Goal: Task Accomplishment & Management: Manage account settings

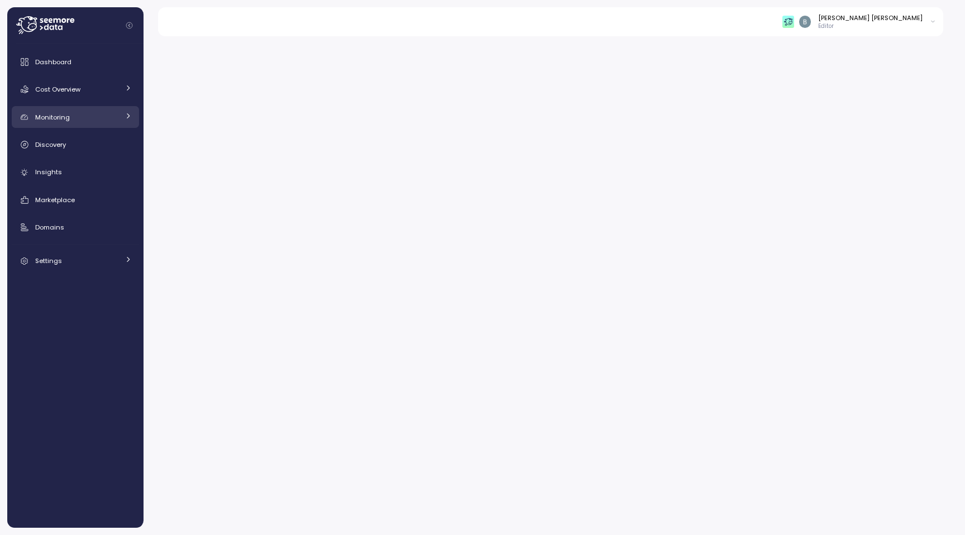
click at [101, 123] on link "Monitoring" at bounding box center [75, 117] width 127 height 22
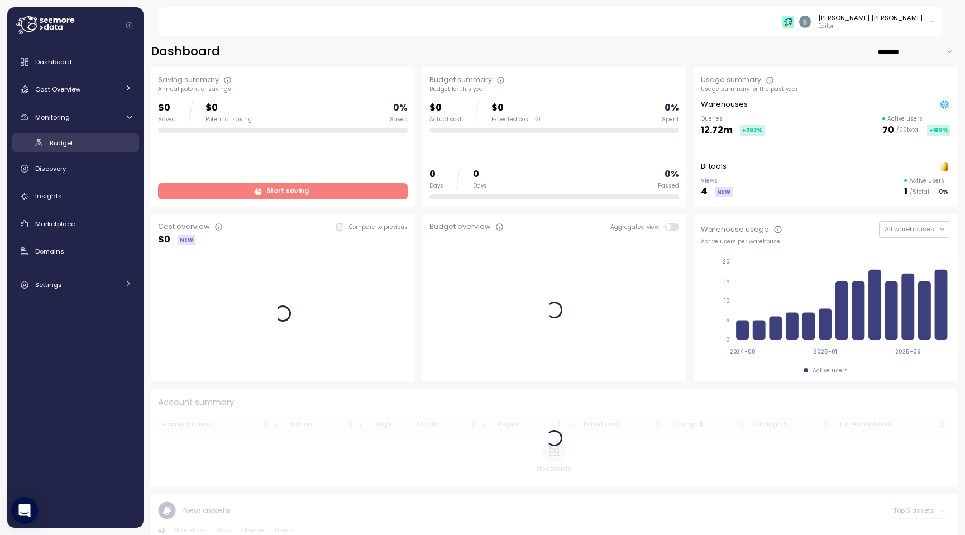
click at [79, 140] on div "Budget" at bounding box center [91, 142] width 82 height 11
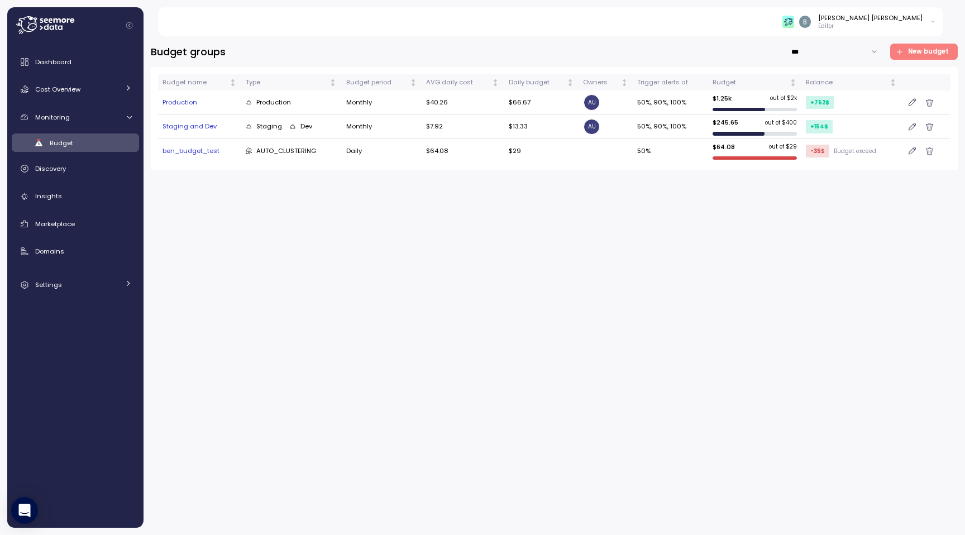
click at [611, 153] on td at bounding box center [605, 150] width 54 height 23
click at [386, 153] on td "Daily" at bounding box center [381, 150] width 80 height 23
click at [308, 152] on div "AUTO_CLUSTERING" at bounding box center [281, 151] width 71 height 10
click at [204, 146] on div "ben_budget_test" at bounding box center [199, 151] width 74 height 10
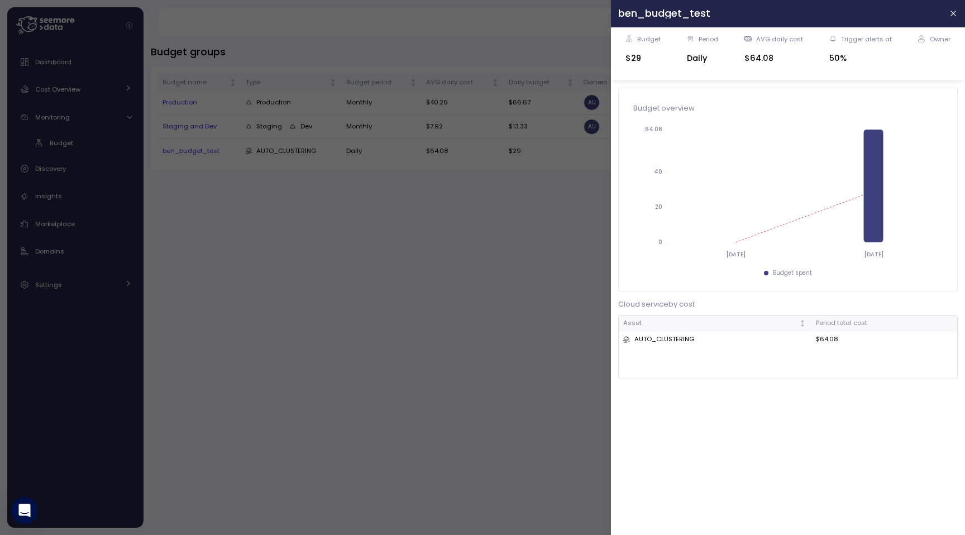
click at [720, 46] on div "Budget $29 Period Daily AVG daily cost $64.08 Trigger alerts at 50% Owner" at bounding box center [787, 54] width 339 height 39
click at [715, 40] on div "Period" at bounding box center [708, 39] width 20 height 9
click at [749, 33] on div "Budget $29 Period Daily AVG daily cost $64.08 Trigger alerts at 50% Owner" at bounding box center [788, 53] width 354 height 53
click at [759, 37] on div "AVG daily cost" at bounding box center [779, 39] width 47 height 9
click at [850, 36] on div "Trigger alerts at" at bounding box center [866, 39] width 51 height 9
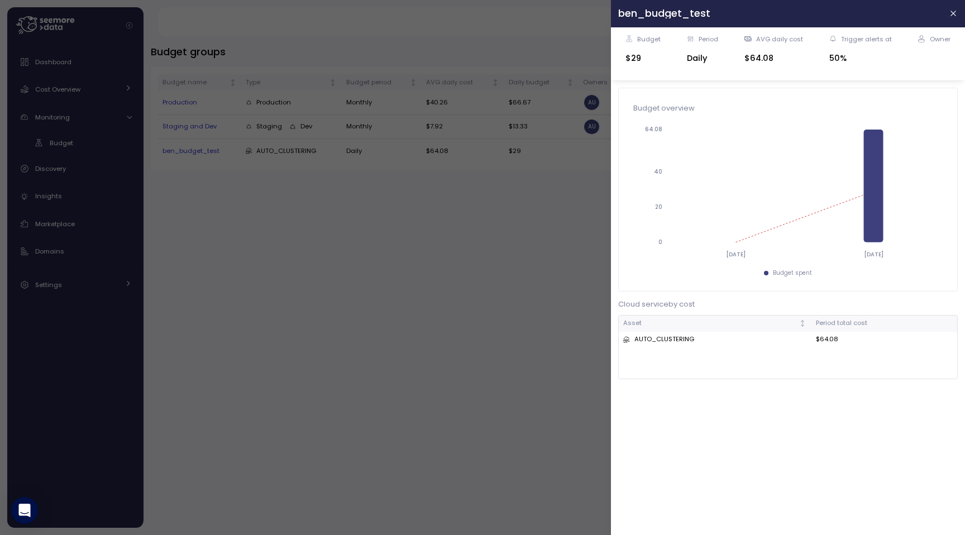
click at [922, 35] on icon at bounding box center [921, 39] width 7 height 8
click at [938, 40] on div "Owner" at bounding box center [940, 39] width 21 height 9
click at [952, 19] on button "button" at bounding box center [953, 13] width 13 height 13
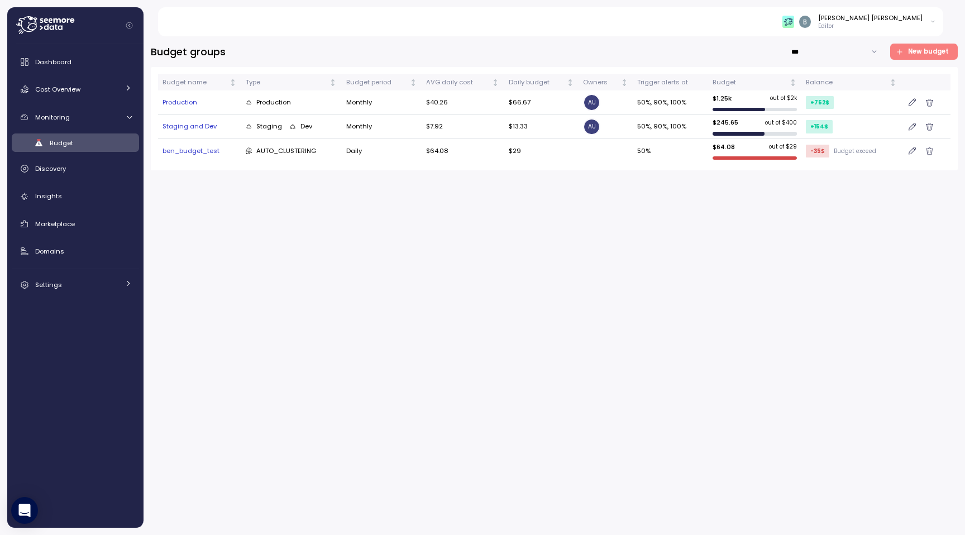
click at [909, 152] on icon "button" at bounding box center [911, 150] width 7 height 9
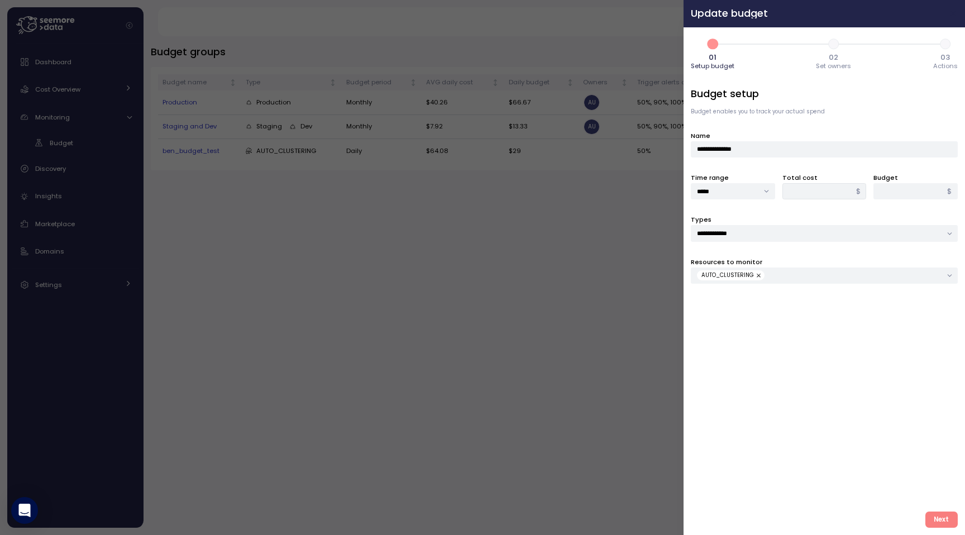
type input "*****"
click at [952, 18] on button "button" at bounding box center [953, 13] width 13 height 13
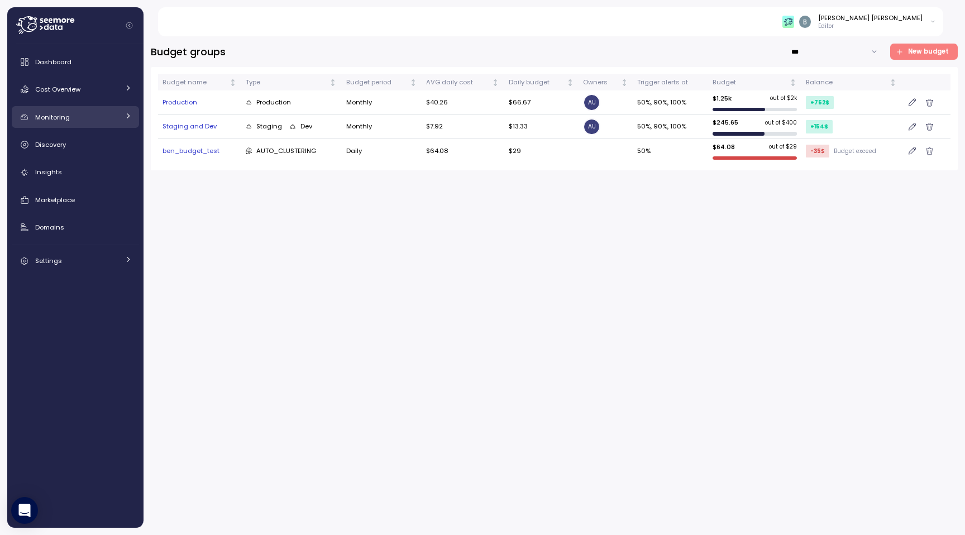
click at [101, 116] on div "Monitoring" at bounding box center [77, 117] width 84 height 11
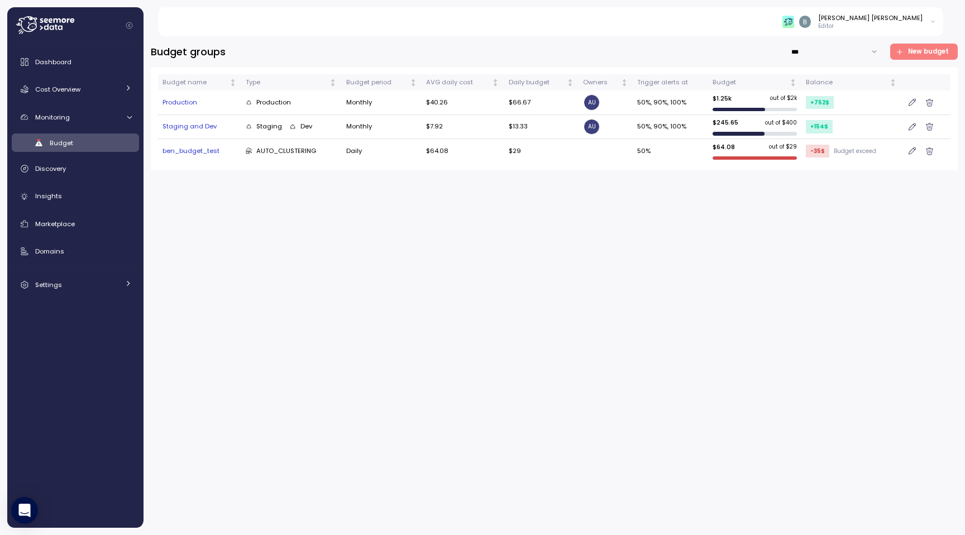
click at [665, 227] on div "Budget groups *** New budget Budget name Type Budget period AVG daily cost Dail…" at bounding box center [554, 286] width 807 height 484
